Goal: Share content

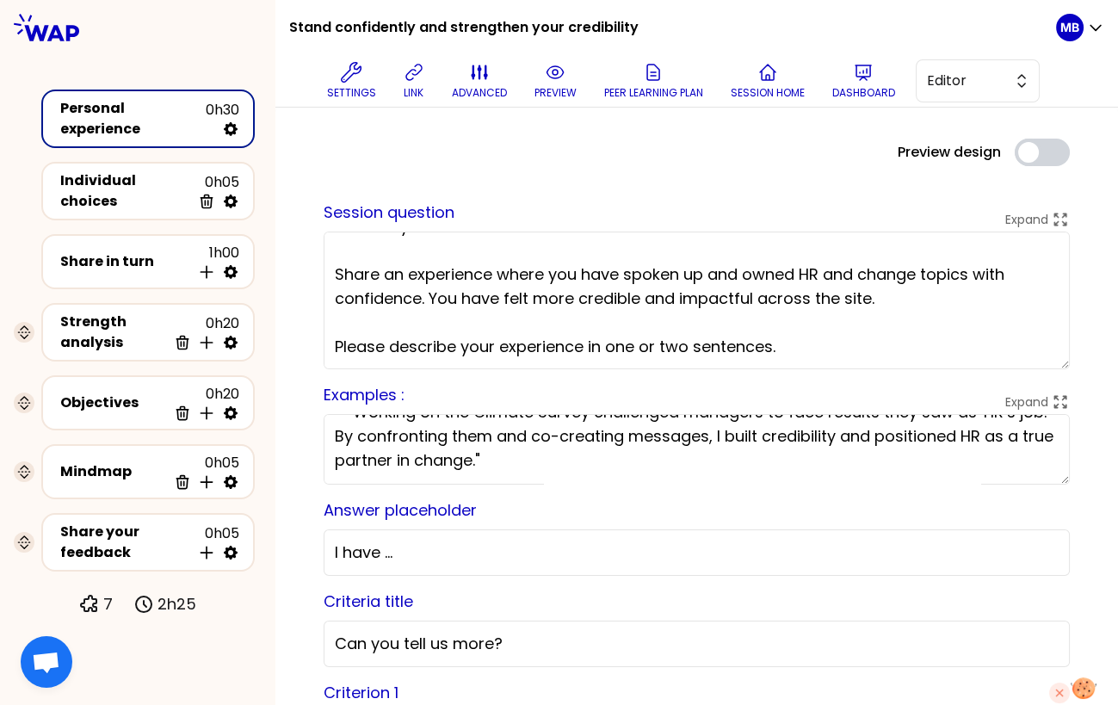
scroll to position [65, 0]
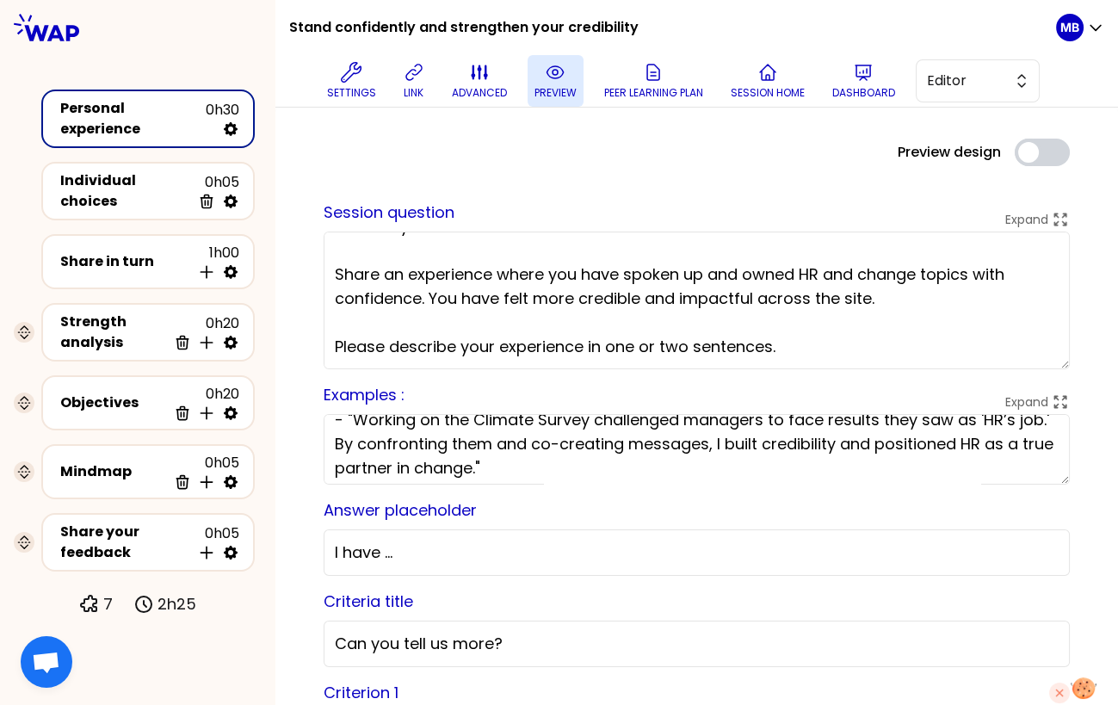
click at [554, 78] on icon at bounding box center [555, 72] width 21 height 21
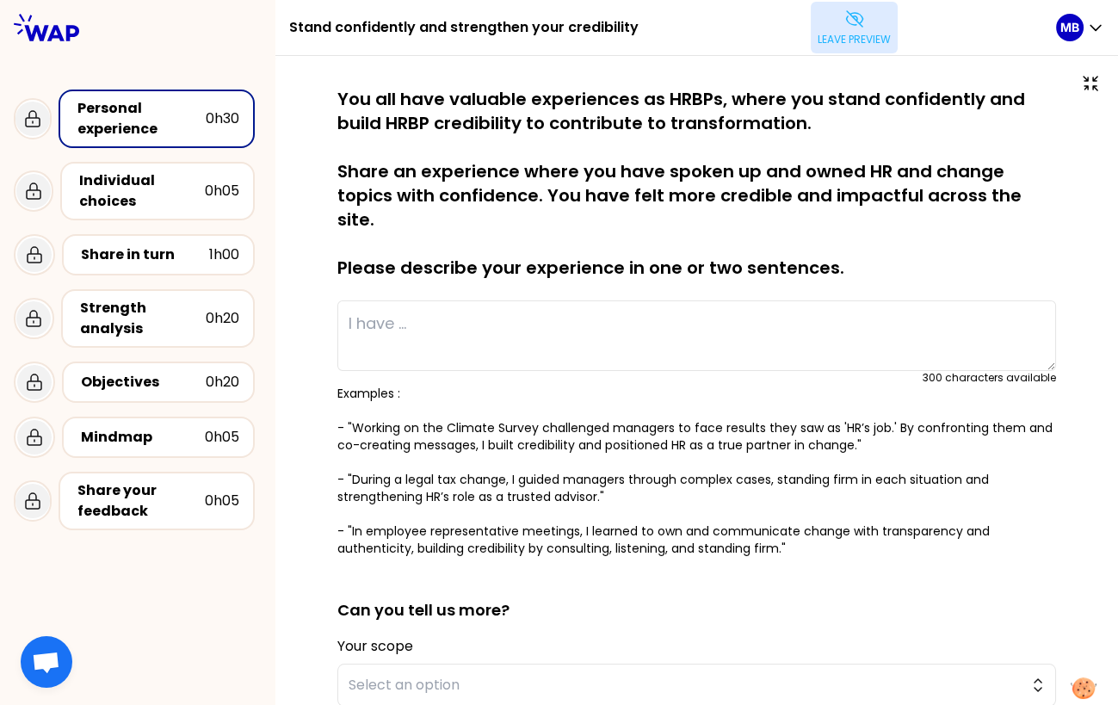
click at [857, 45] on p "Leave preview" at bounding box center [854, 40] width 73 height 14
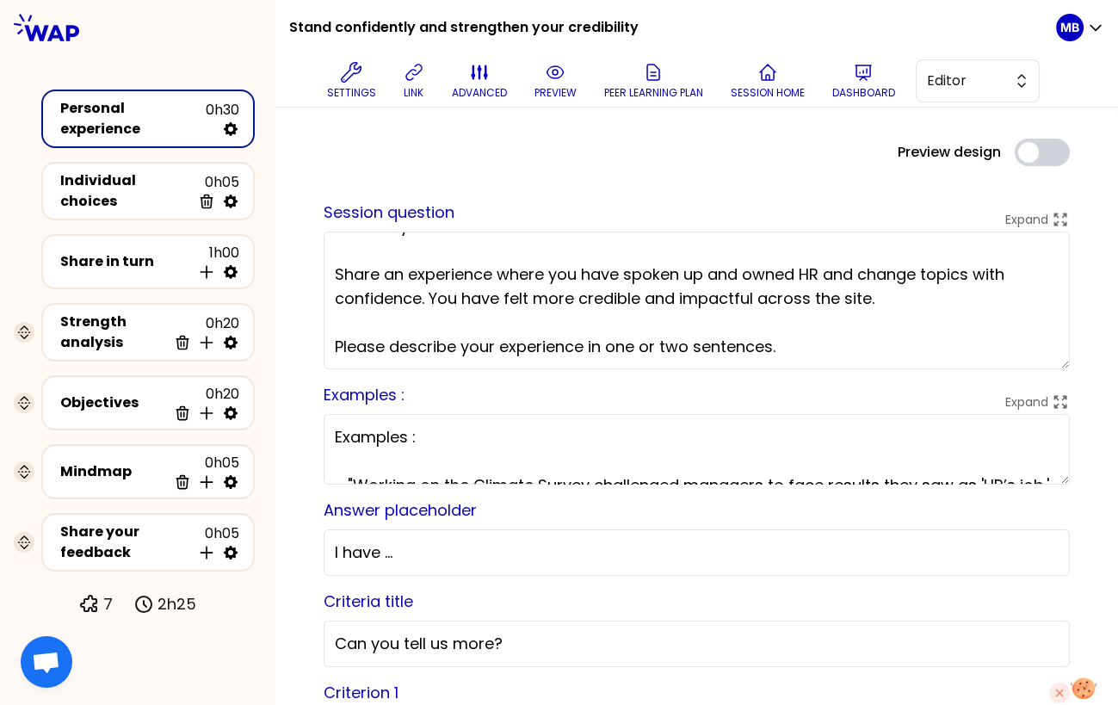
click at [397, 325] on textarea "You all have valuable experiences as HRBPs, where you stand confidently and bui…" at bounding box center [697, 300] width 746 height 138
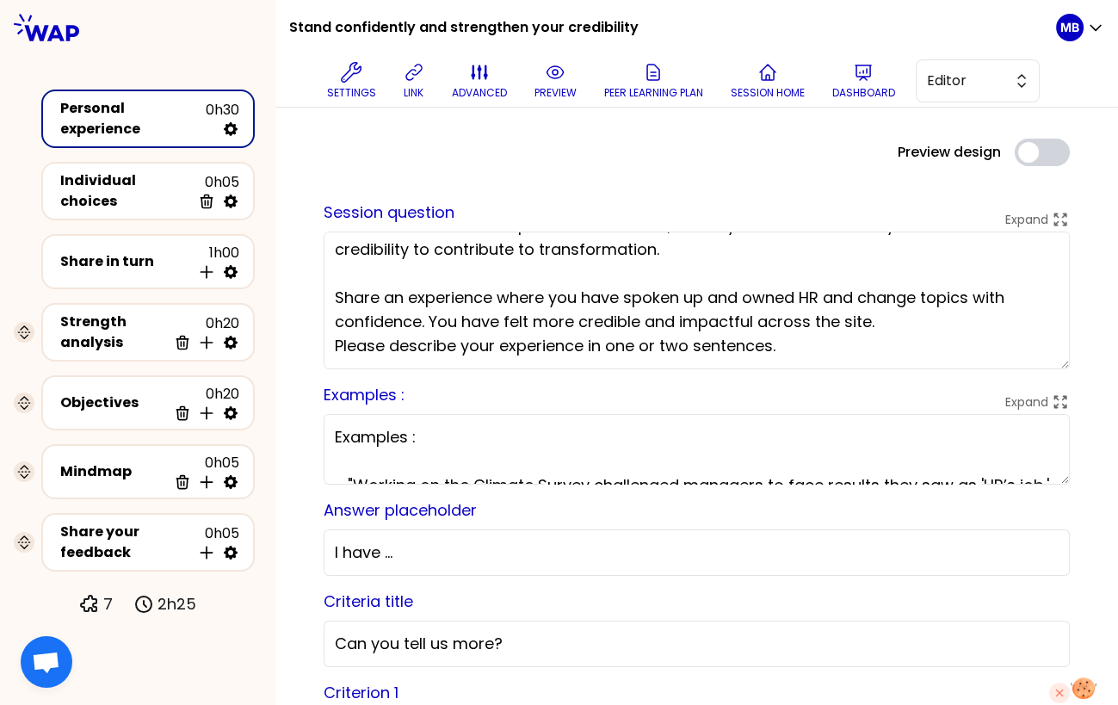
scroll to position [28, 0]
type textarea "You all have valuable experiences as HRBPs, where you stand confidently and bui…"
click at [548, 106] on button "preview" at bounding box center [556, 81] width 56 height 52
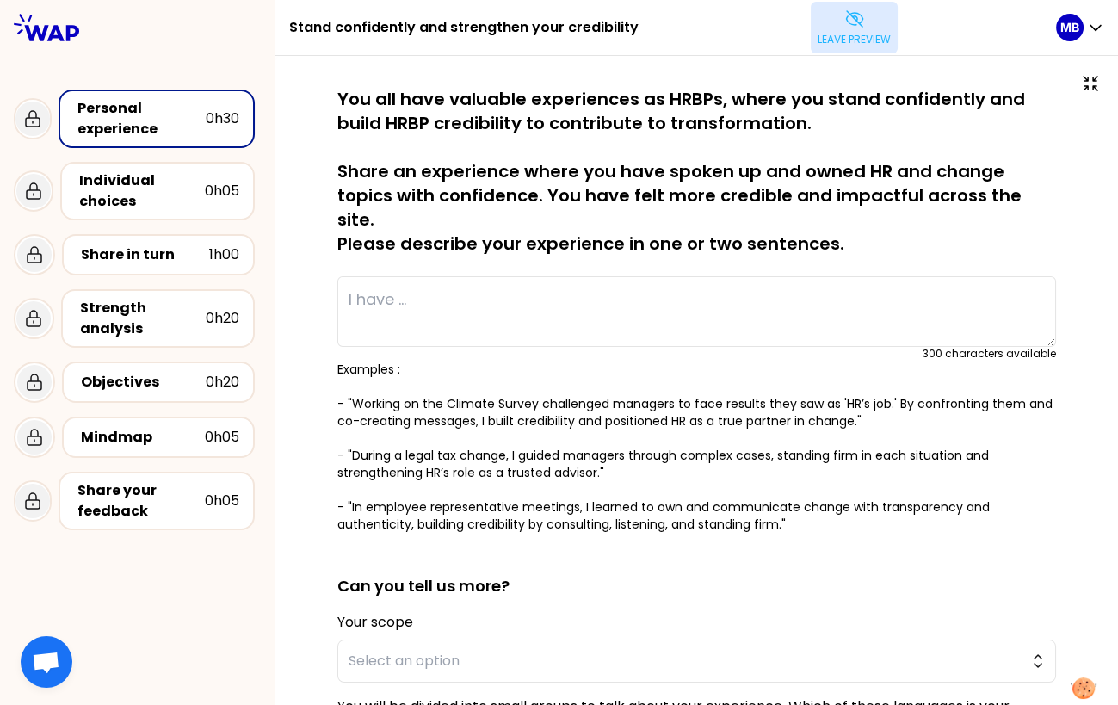
click at [824, 33] on p "Leave preview" at bounding box center [854, 40] width 73 height 14
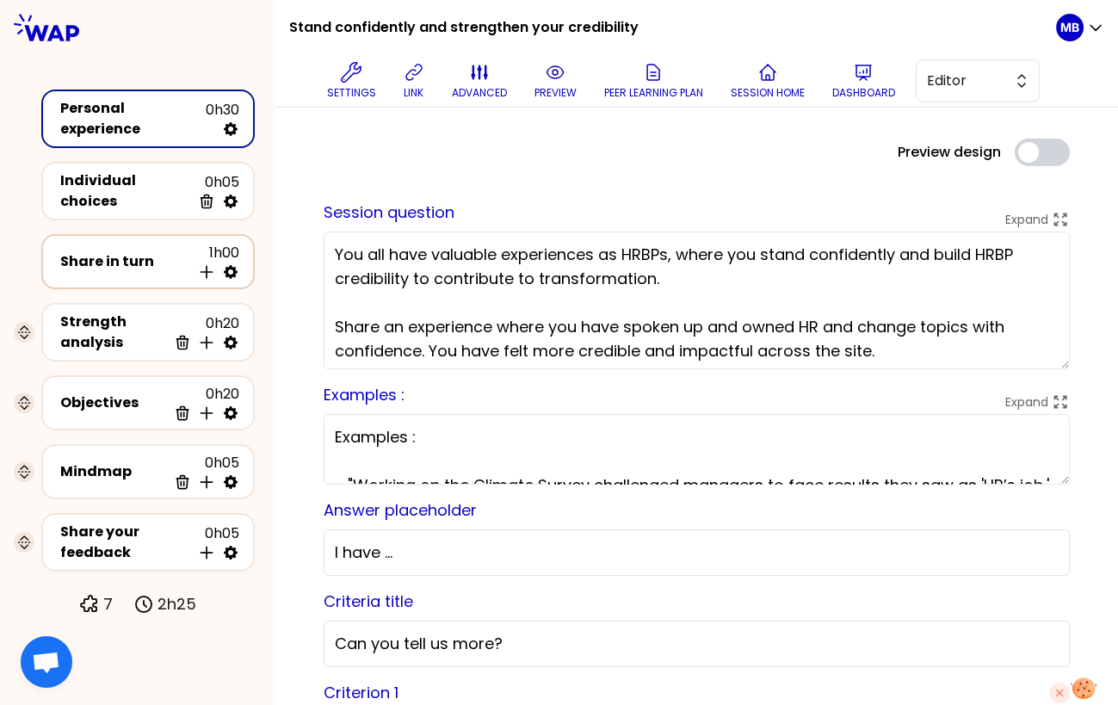
click at [227, 265] on icon at bounding box center [231, 272] width 14 height 14
select select "4"
select select "5"
select select "all"
select select "false"
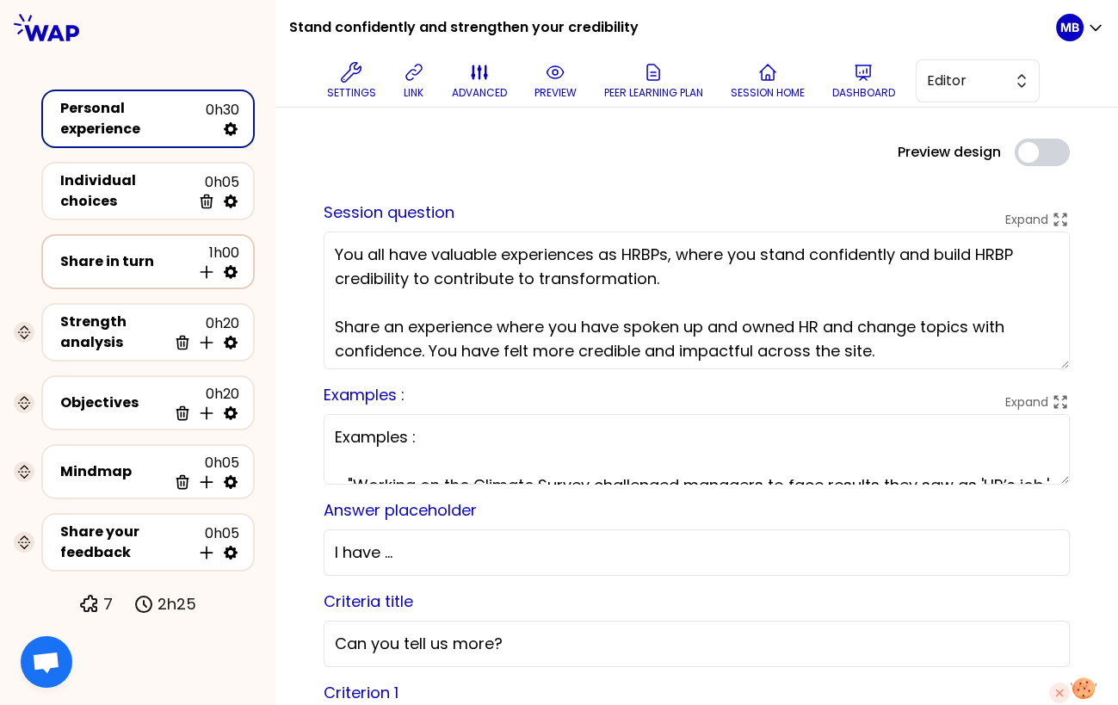
select select "Each"
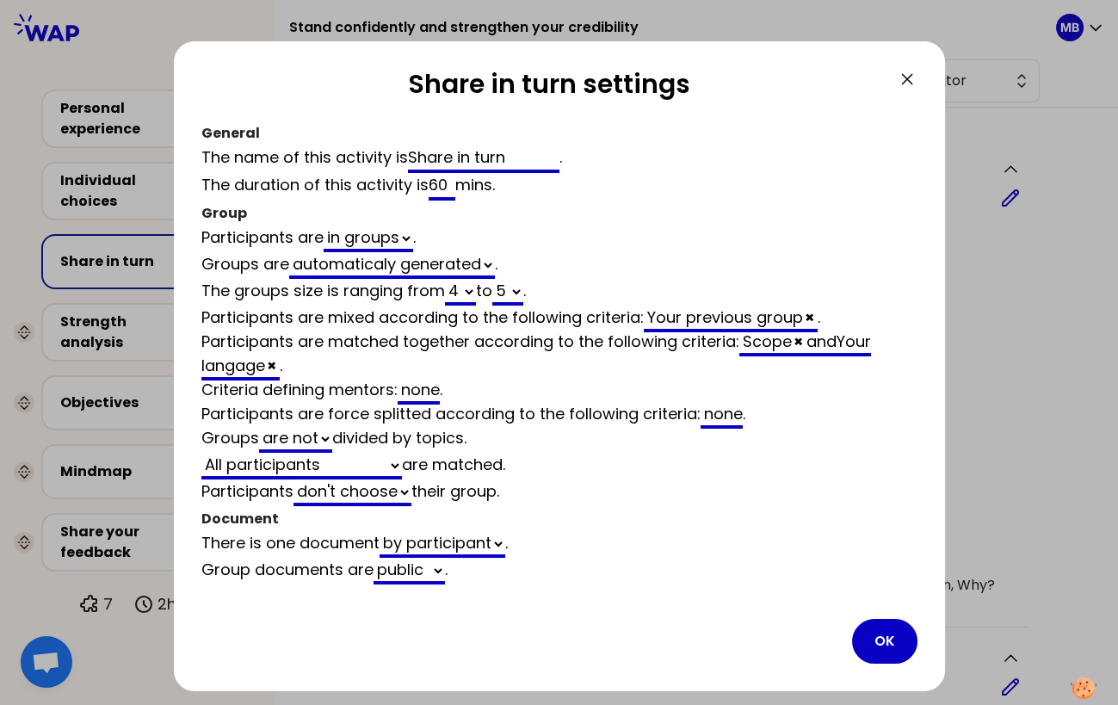
click at [984, 132] on div at bounding box center [559, 352] width 1118 height 705
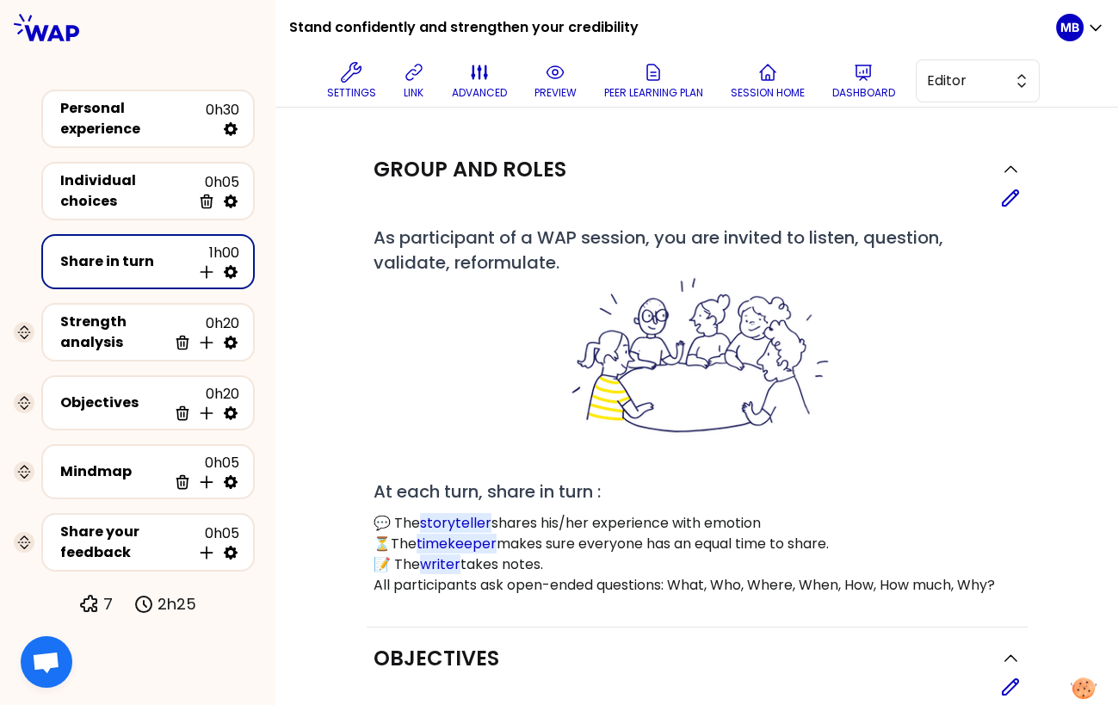
click at [234, 267] on icon at bounding box center [231, 272] width 14 height 14
select select "4"
select select "5"
select select "all"
select select "false"
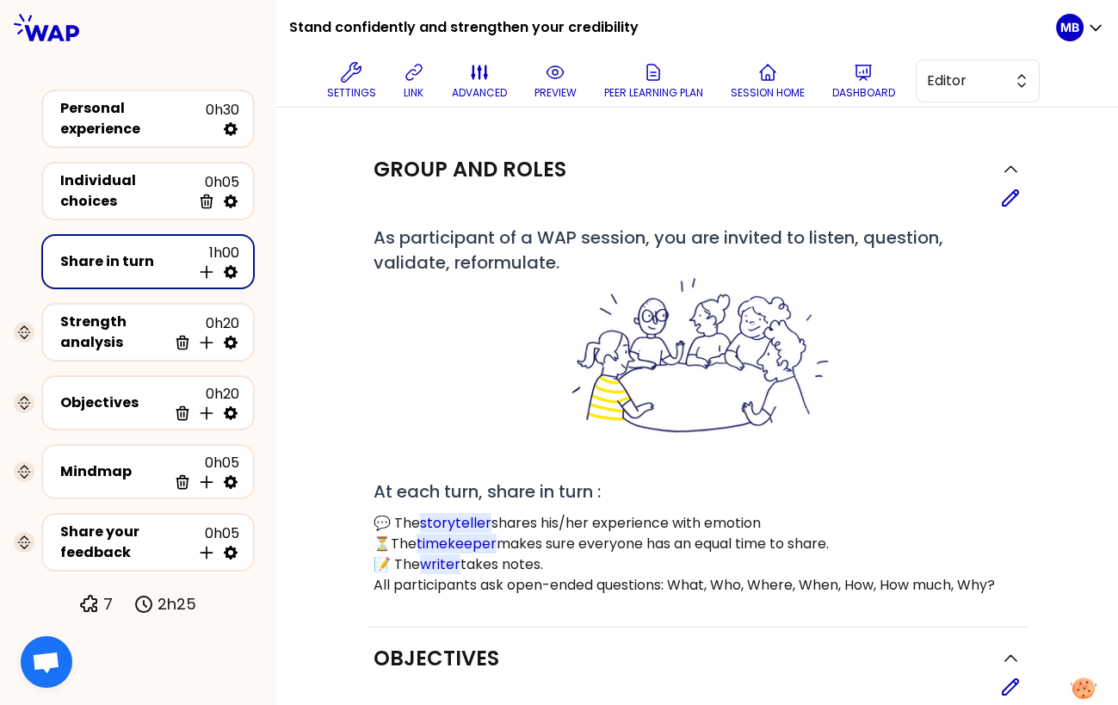
select select "Each"
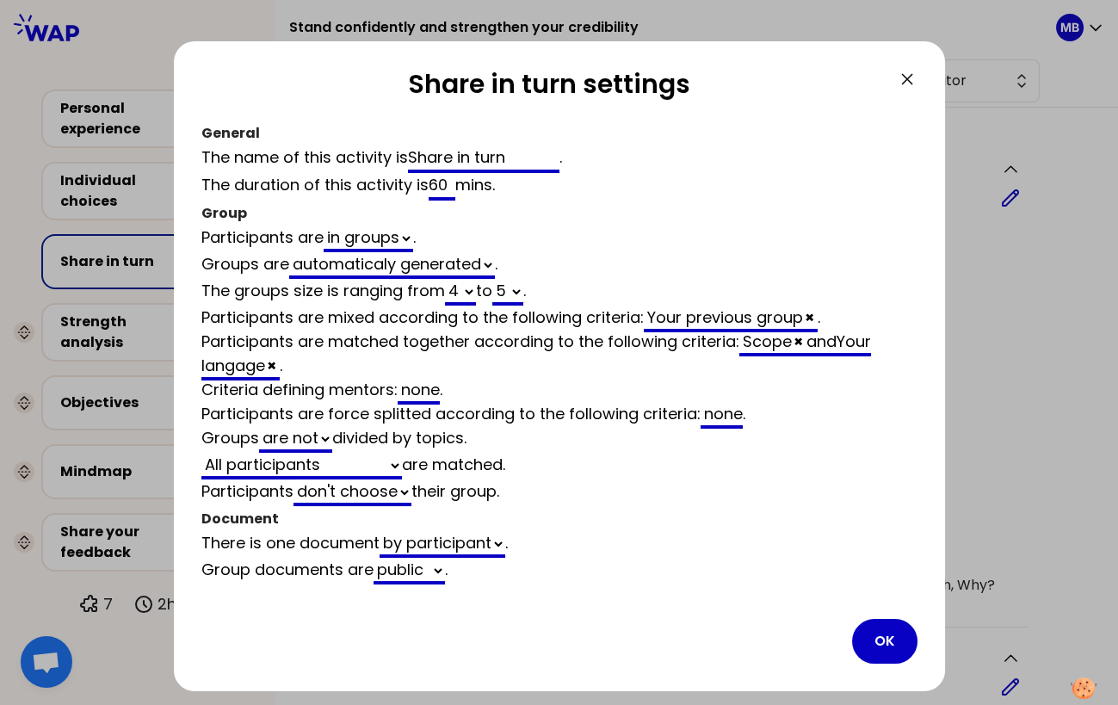
click at [909, 77] on icon at bounding box center [907, 79] width 10 height 10
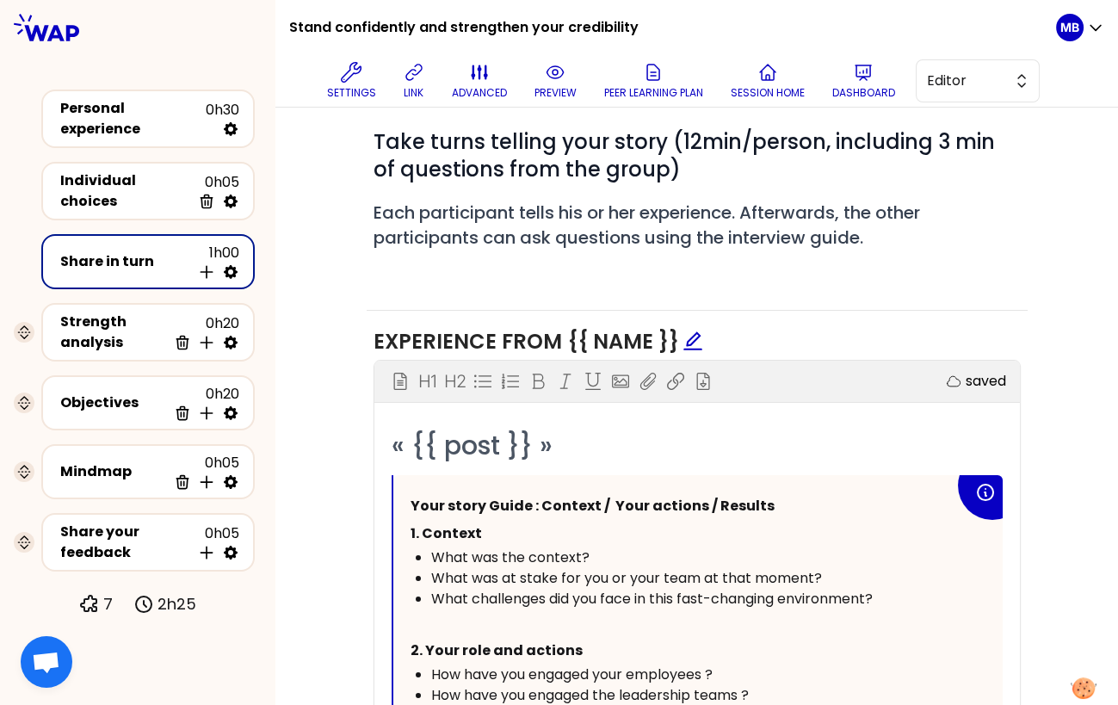
scroll to position [462, 0]
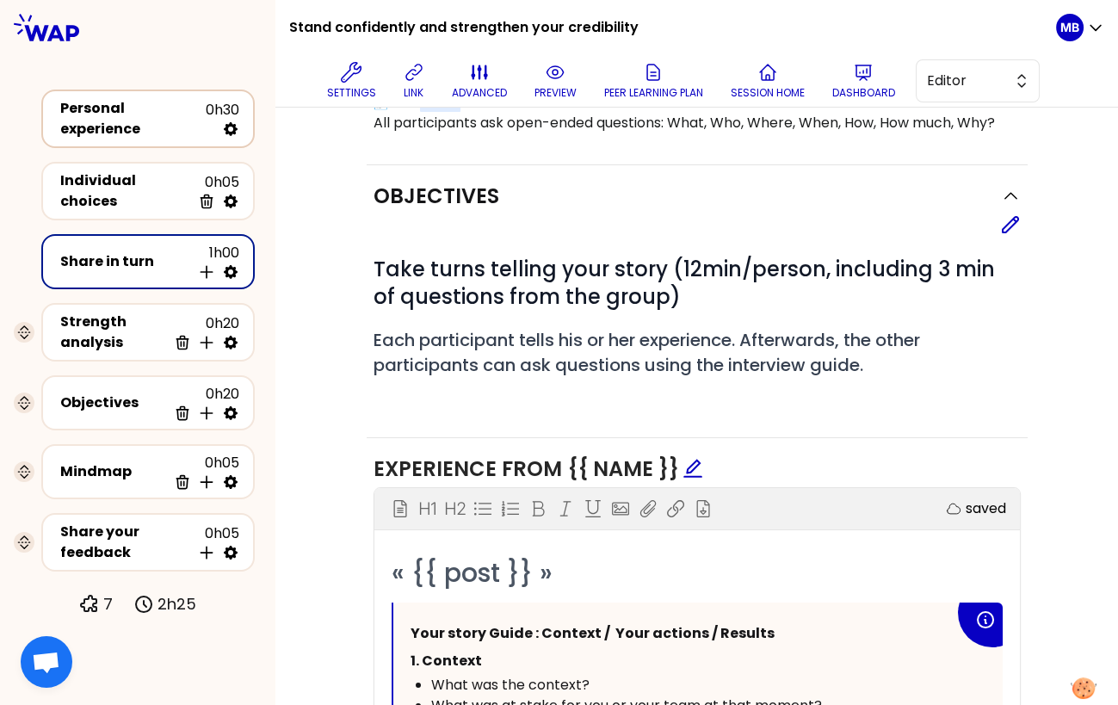
click at [97, 117] on div "Personal experience" at bounding box center [132, 118] width 145 height 41
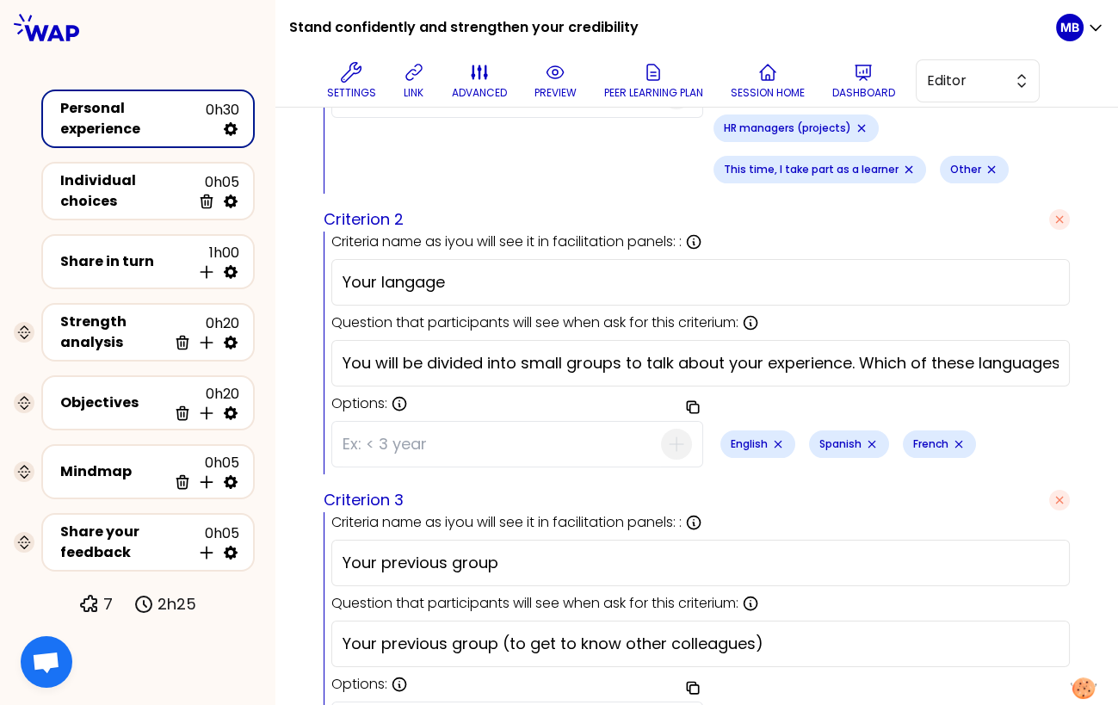
scroll to position [886, 0]
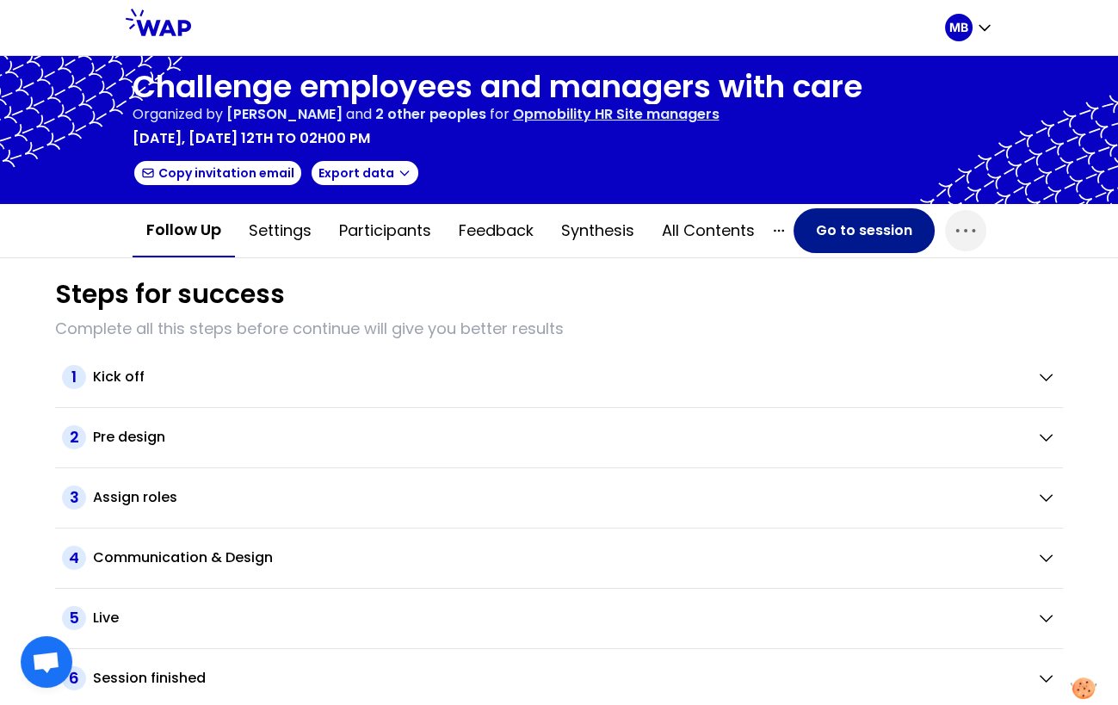
click at [818, 231] on button "Go to session" at bounding box center [863, 230] width 141 height 45
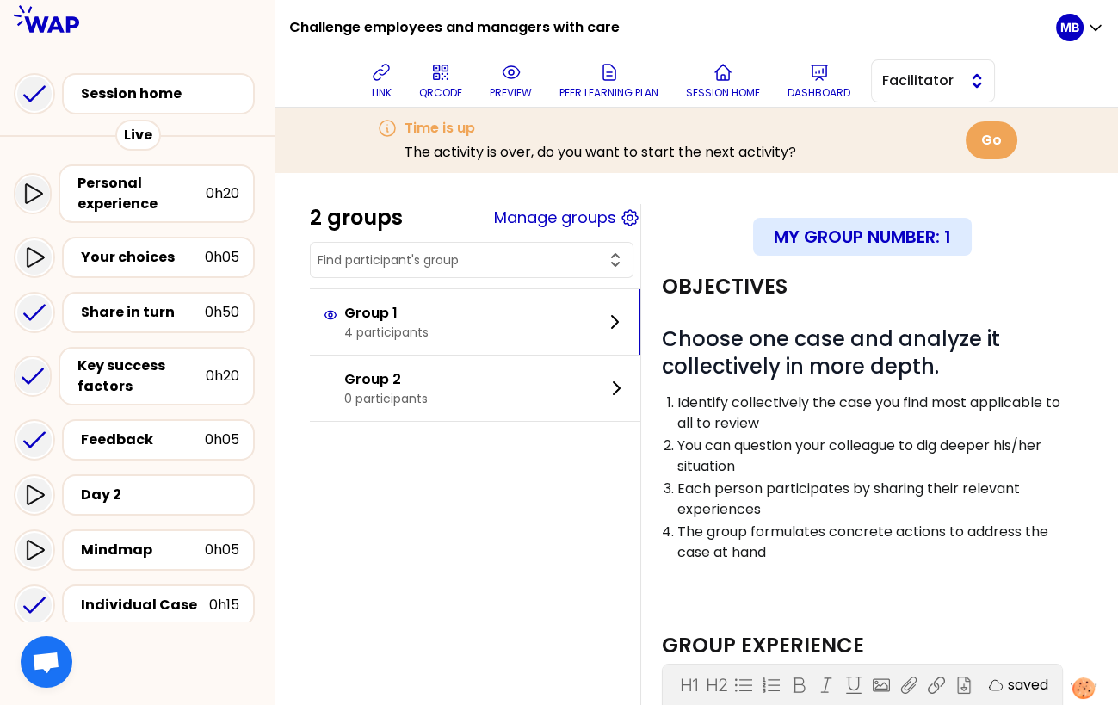
click at [889, 69] on button "Facilitator" at bounding box center [933, 80] width 124 height 43
click at [890, 126] on li "Editor" at bounding box center [933, 124] width 122 height 28
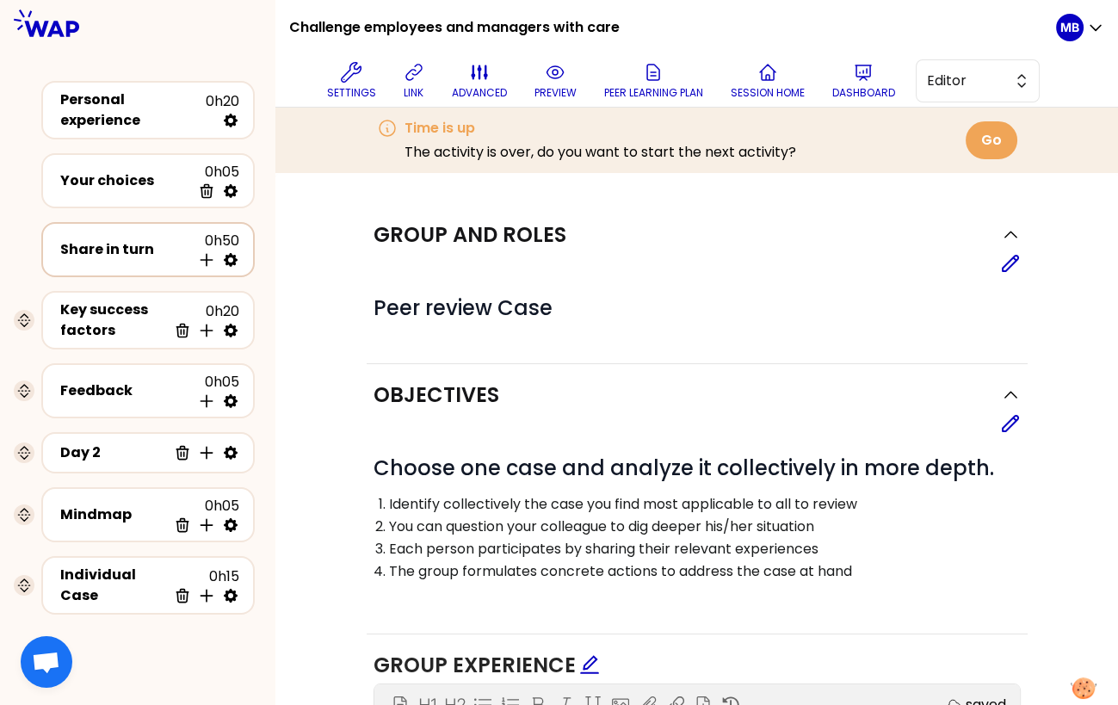
click at [231, 262] on icon at bounding box center [230, 259] width 17 height 17
select select "5"
select select "all"
select select "false"
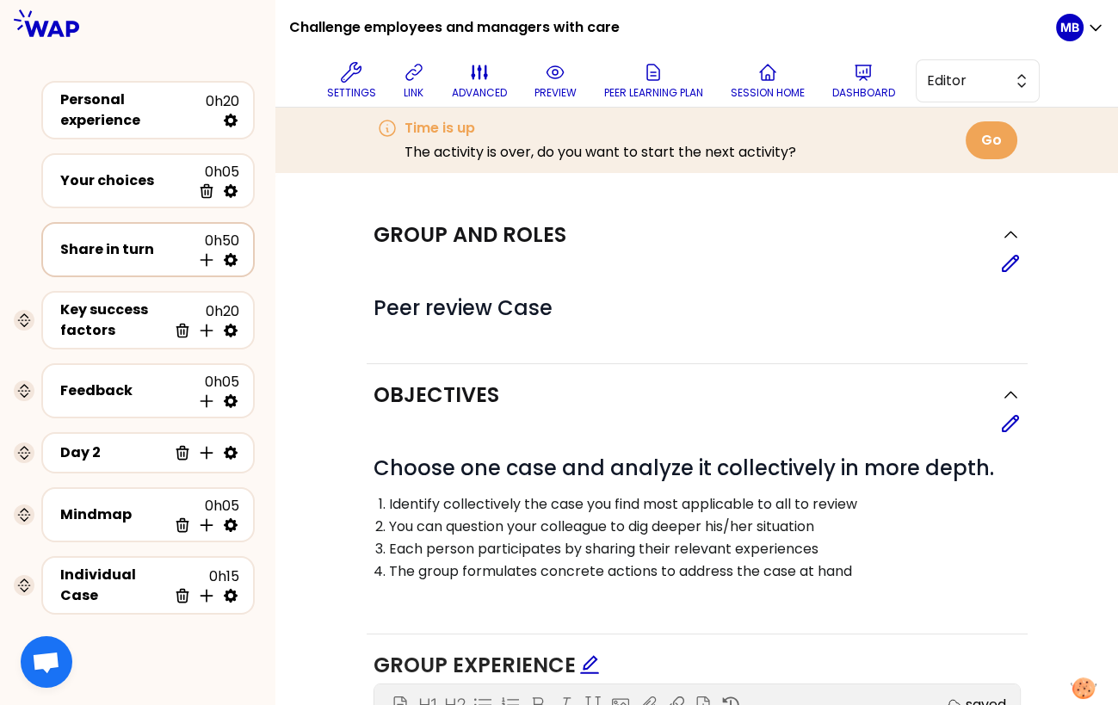
select select "Each"
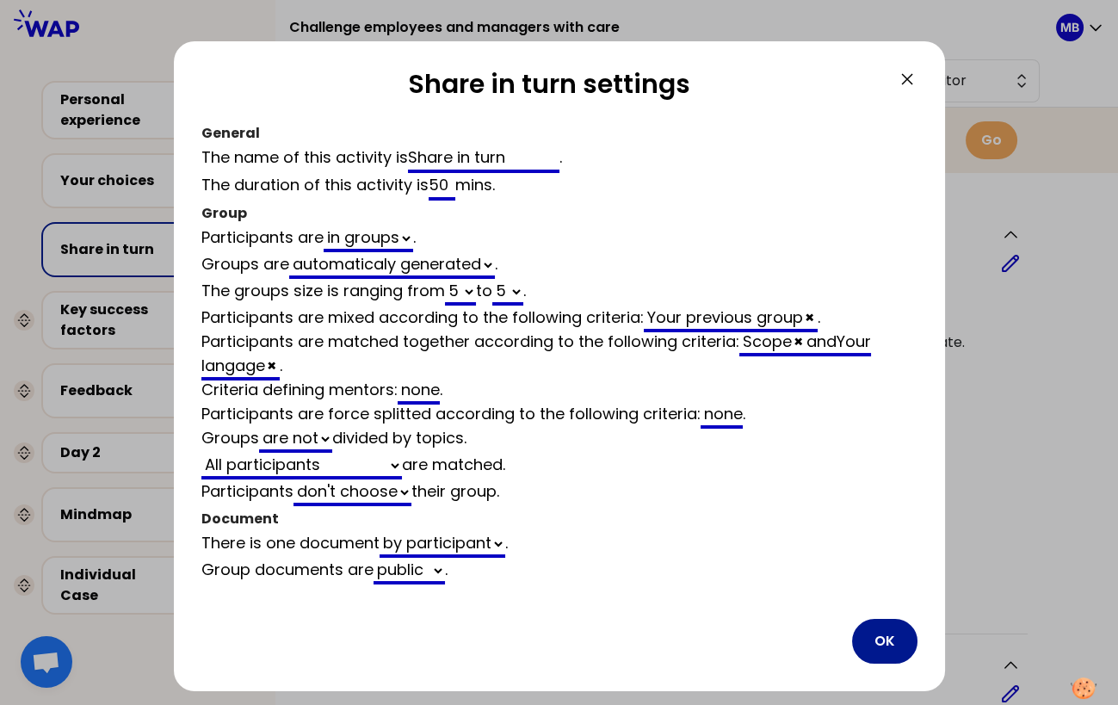
click at [875, 639] on button "OK" at bounding box center [884, 641] width 65 height 45
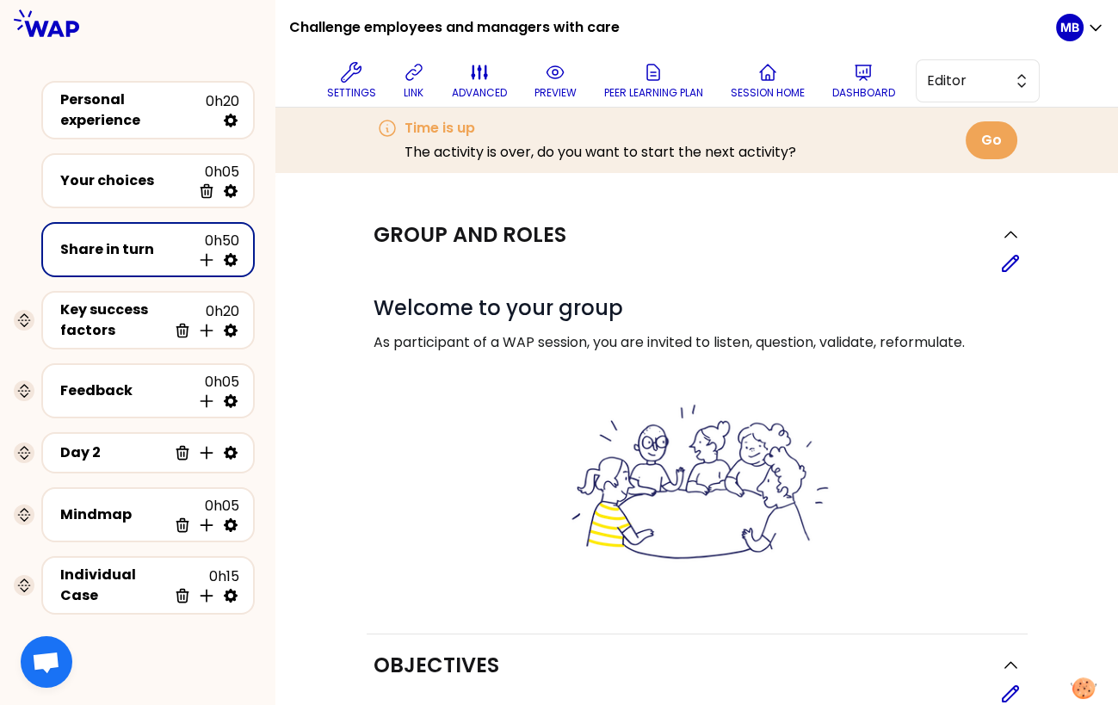
click at [234, 253] on icon at bounding box center [231, 260] width 14 height 14
select select "5"
select select "all"
select select "false"
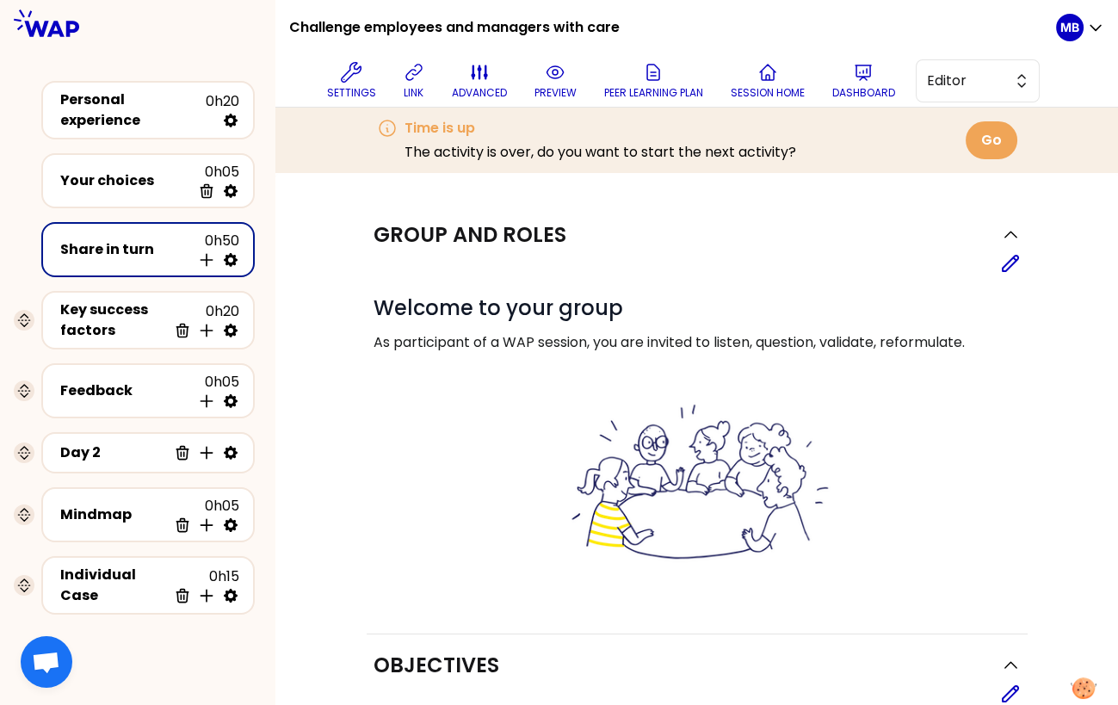
select select "Each"
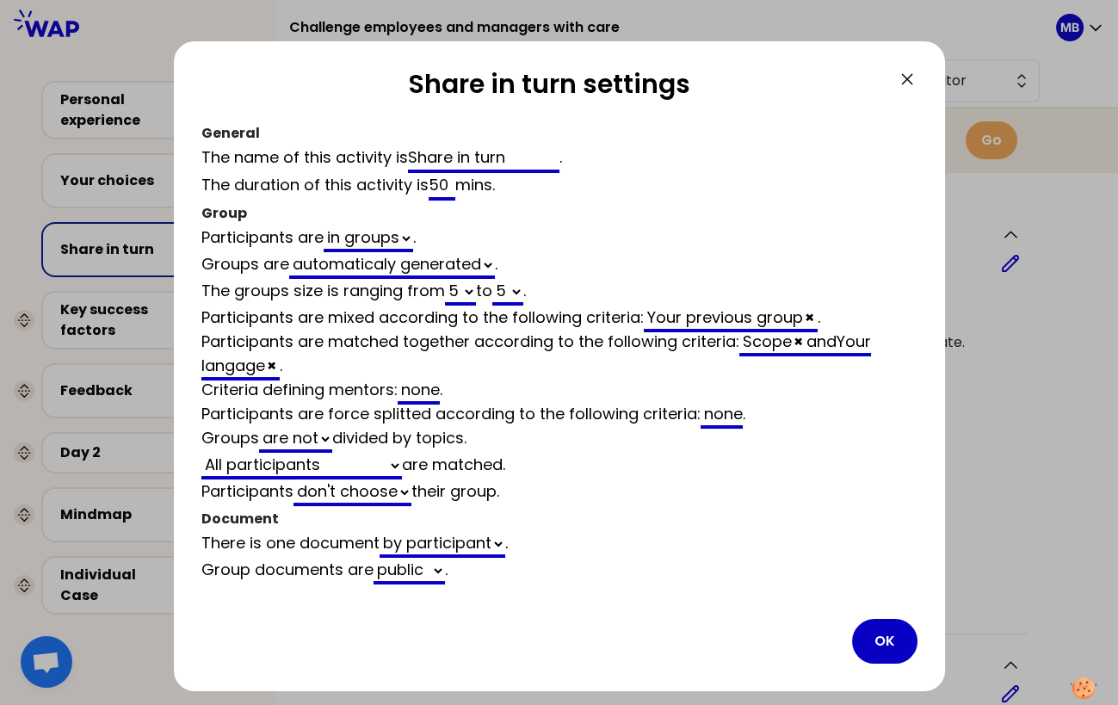
click at [905, 76] on icon at bounding box center [907, 79] width 21 height 21
